Goal: Use online tool/utility: Utilize a website feature to perform a specific function

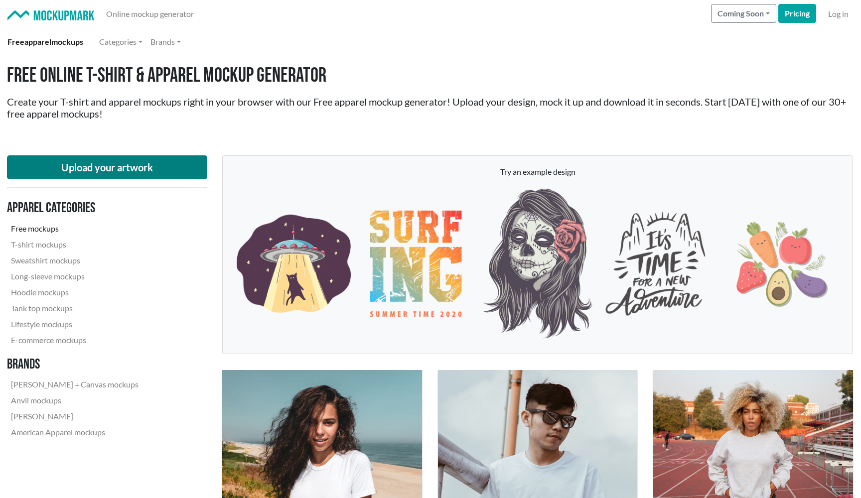
scroll to position [0, 0]
click at [165, 166] on button "Upload your artwork" at bounding box center [107, 168] width 200 height 24
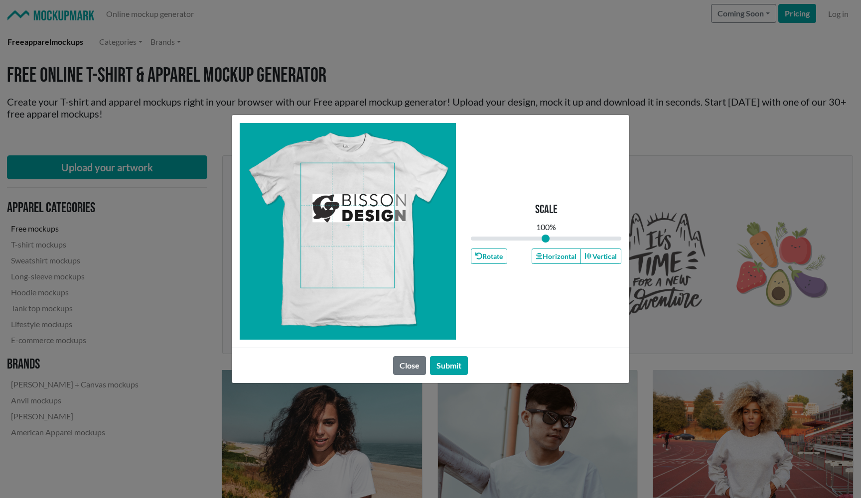
click at [379, 214] on span at bounding box center [347, 225] width 93 height 125
click at [359, 225] on span at bounding box center [347, 225] width 93 height 125
click at [359, 197] on span at bounding box center [347, 225] width 93 height 125
click at [457, 370] on button "Submit" at bounding box center [449, 365] width 38 height 19
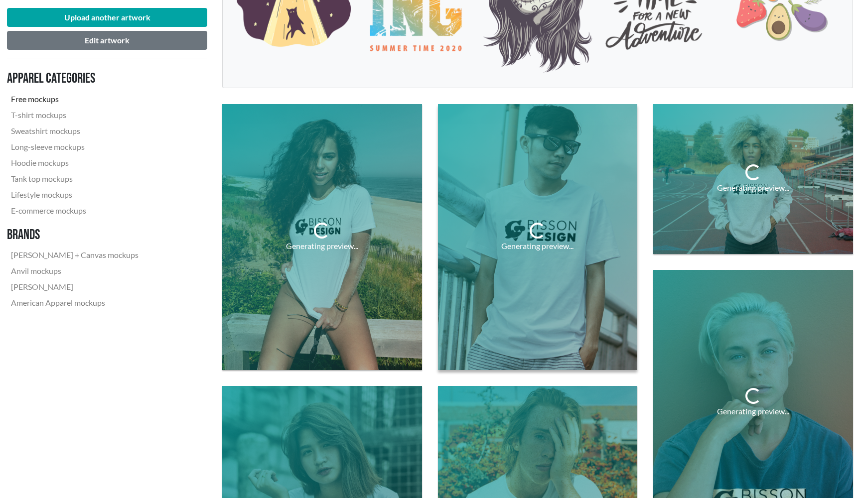
scroll to position [276, 0]
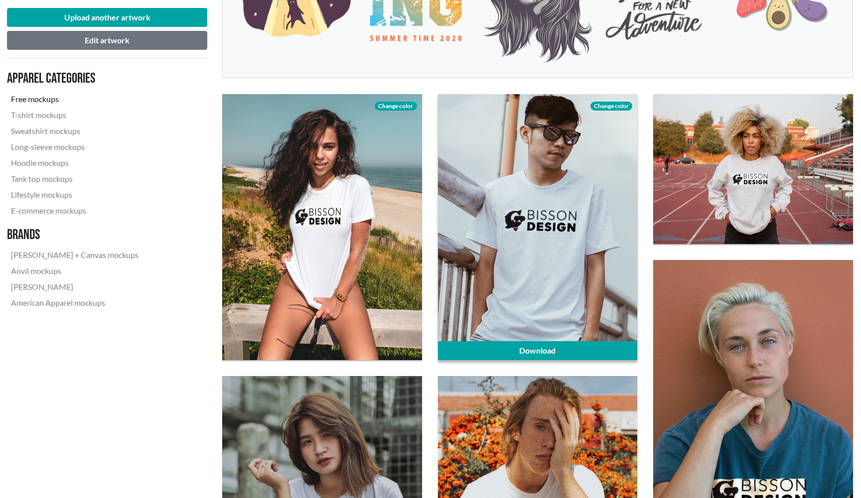
click at [477, 303] on div at bounding box center [538, 227] width 200 height 266
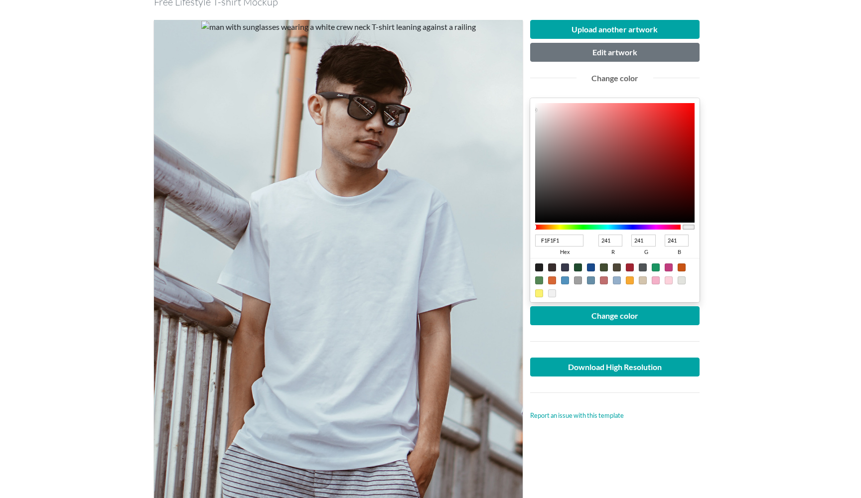
scroll to position [123, 0]
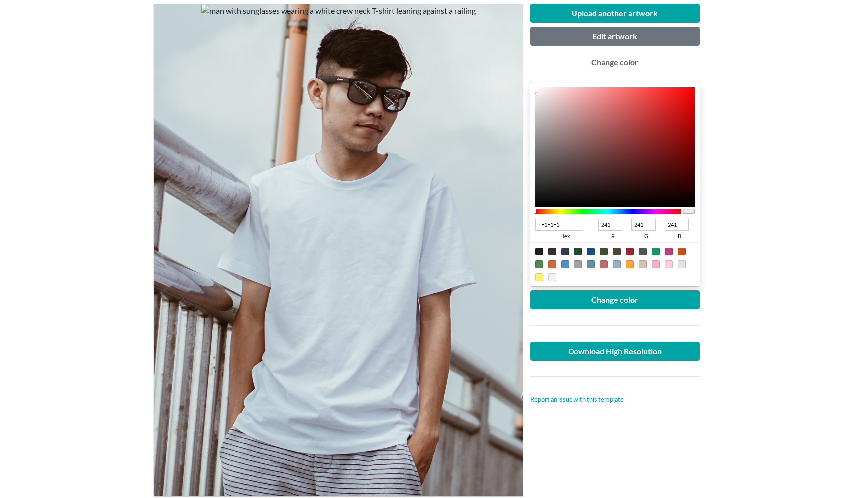
type input "EAE5E5"
type input "234"
type input "229"
type input "EFEBEB"
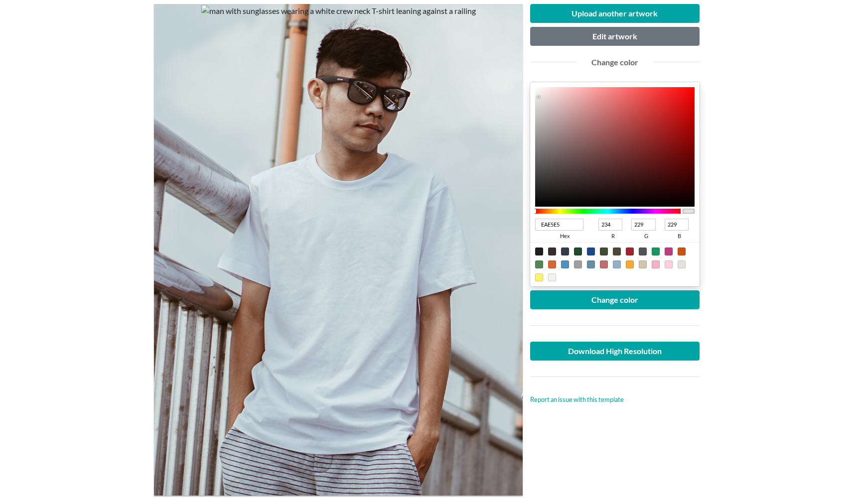
type input "239"
type input "235"
type input "F3EDED"
type input "243"
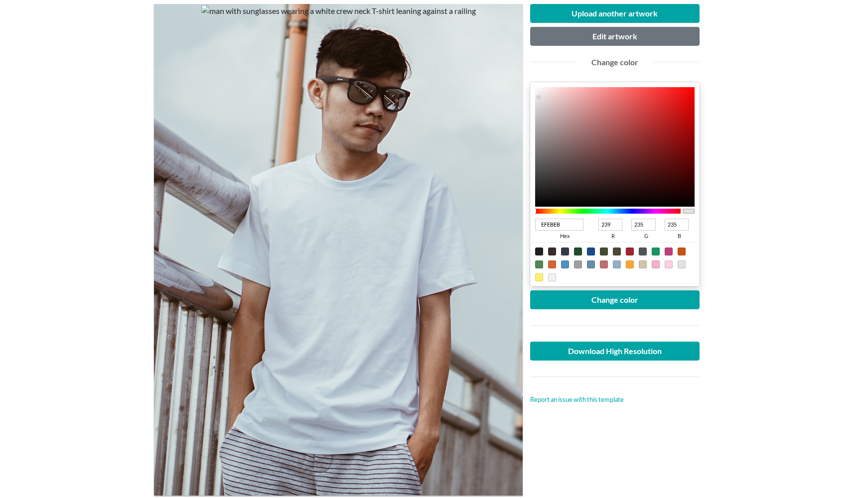
type input "237"
type input "F8F1F1"
type input "248"
type input "241"
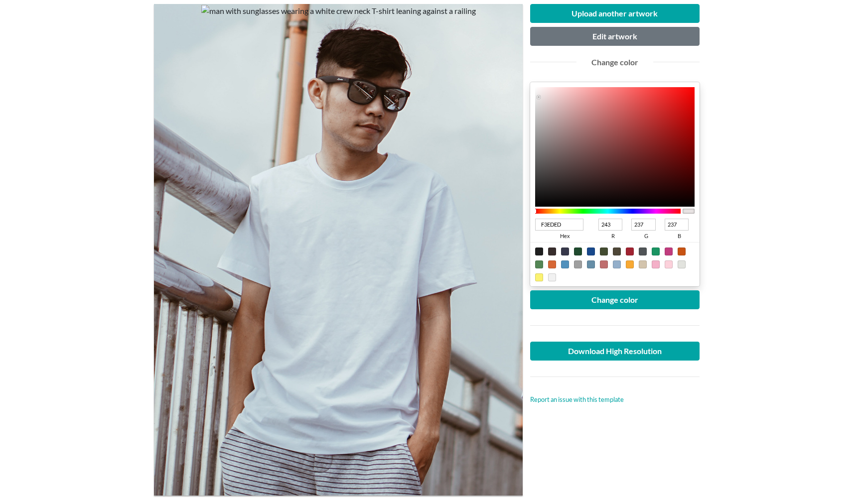
type input "241"
type input "FBF4F4"
type input "251"
type input "244"
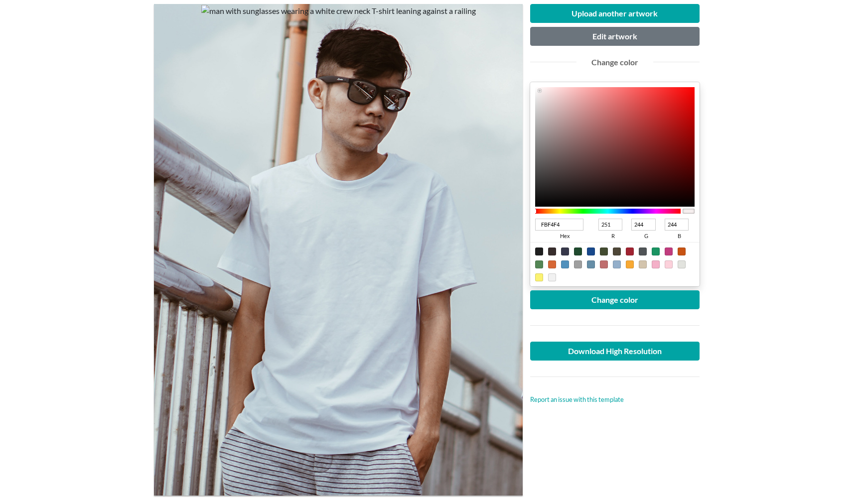
type input "FCF5F5"
type input "252"
type input "245"
type input "FCF6F6"
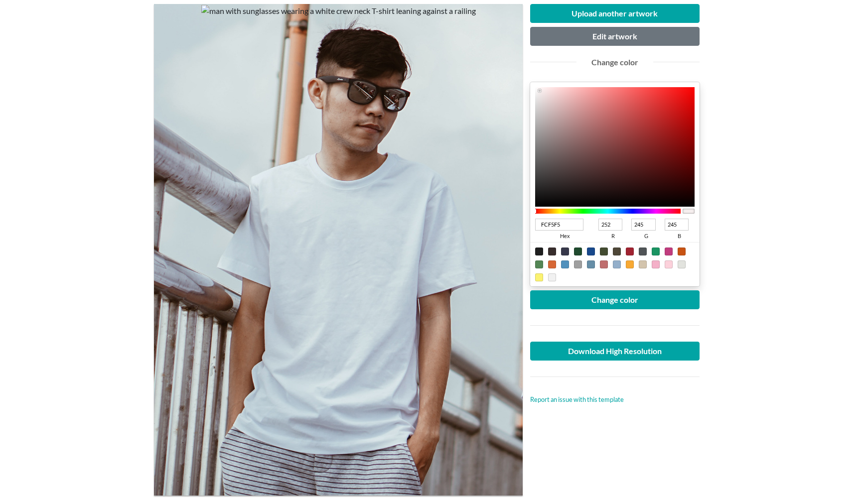
type input "246"
type input "FCF7F7"
type input "247"
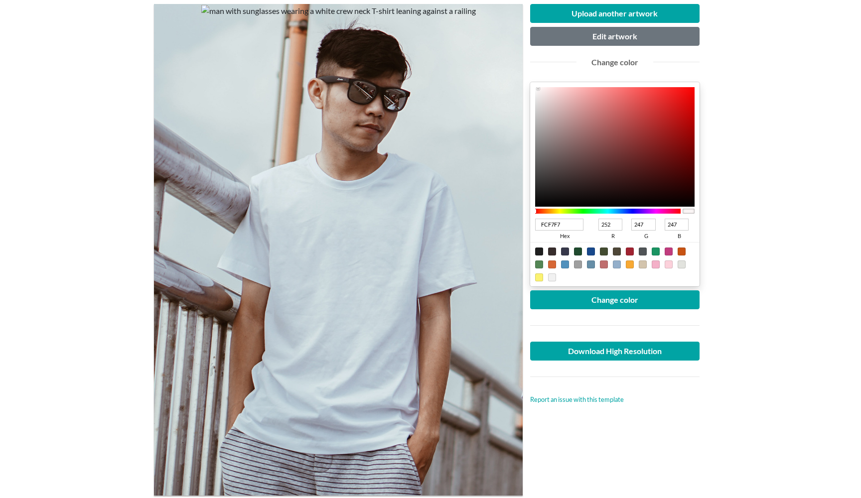
type input "FDF9F9"
type input "253"
type input "249"
type input "FDFBFB"
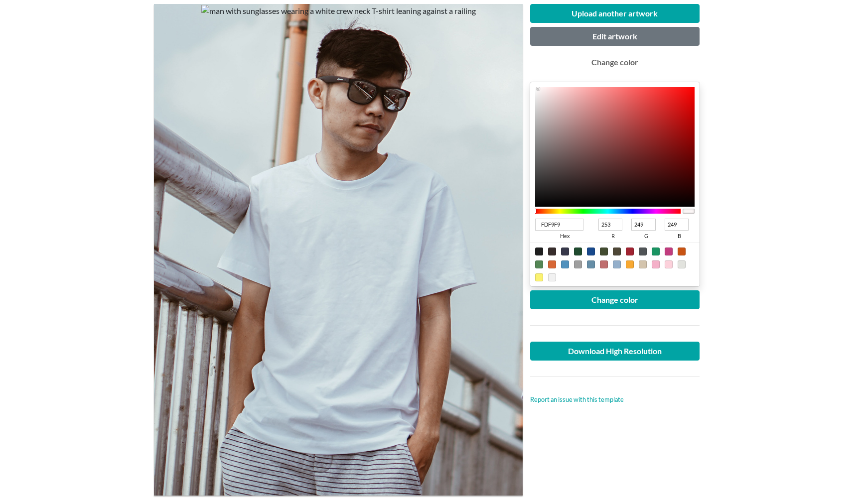
type input "251"
type input "FDFCFC"
type input "252"
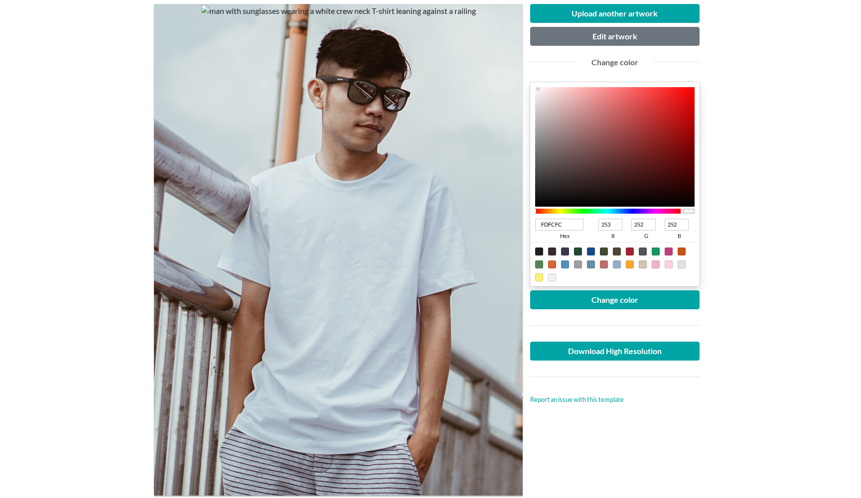
type input "FDFDFD"
type input "253"
type input "FEFEFE"
type input "254"
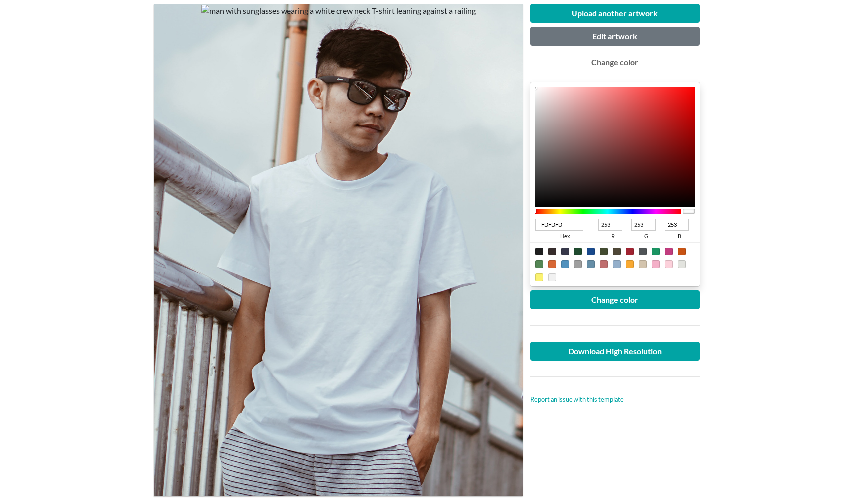
type input "254"
type input "FFFFFF"
type input "255"
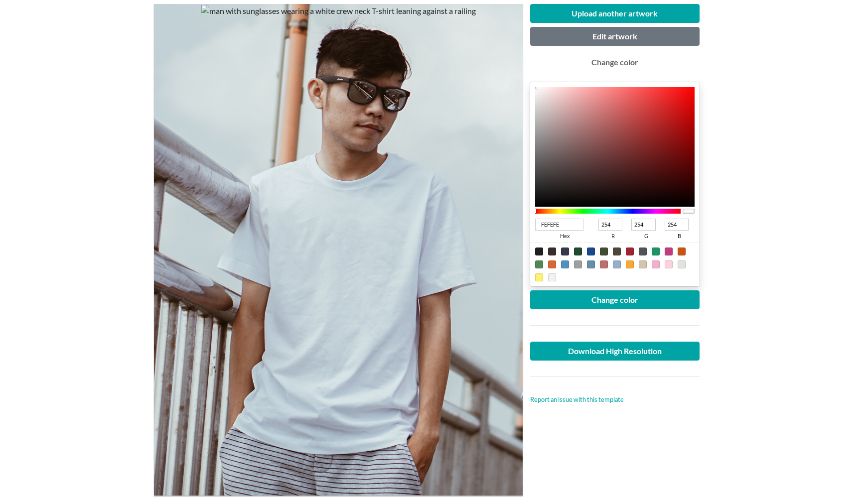
type input "255"
type input "FFFDFD"
type input "253"
type input "FFFCFC"
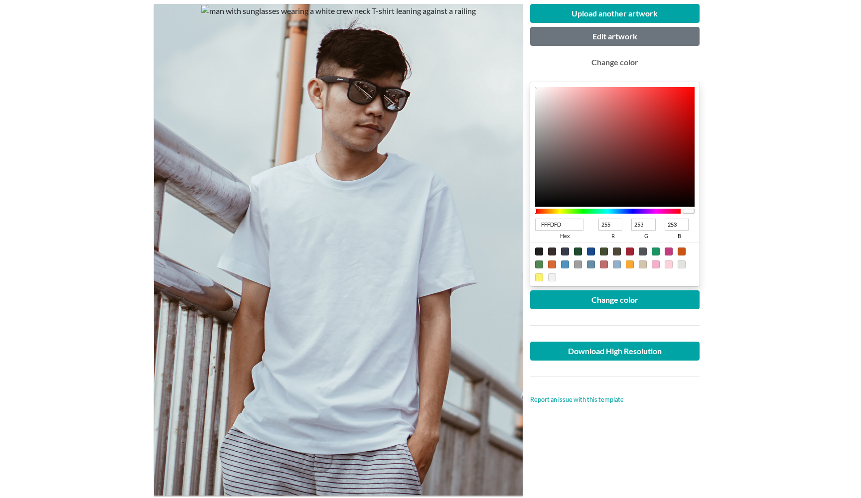
type input "252"
type input "FFFDFD"
type input "253"
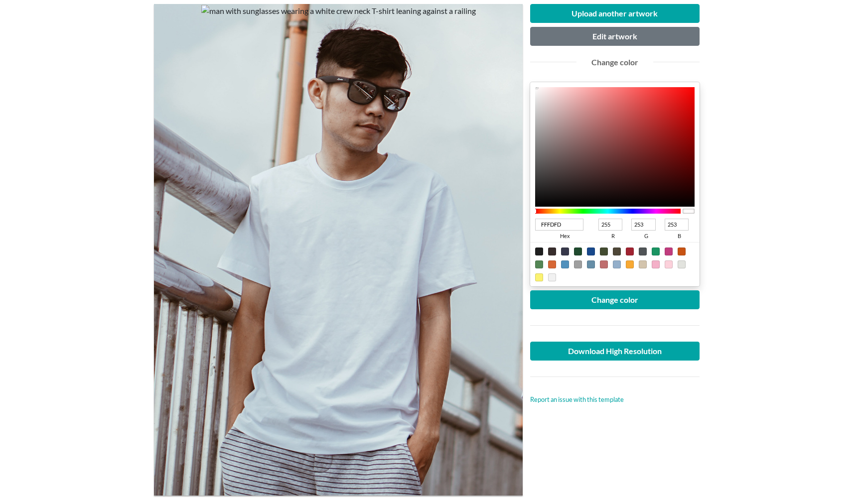
drag, startPoint x: 538, startPoint y: 97, endPoint x: 537, endPoint y: 86, distance: 11.6
click at [537, 86] on div "FFFDFD hex 255 r 253 g 253 b 100 a" at bounding box center [614, 184] width 169 height 204
click at [622, 294] on button "Change color" at bounding box center [614, 300] width 169 height 19
